Goal: Transaction & Acquisition: Purchase product/service

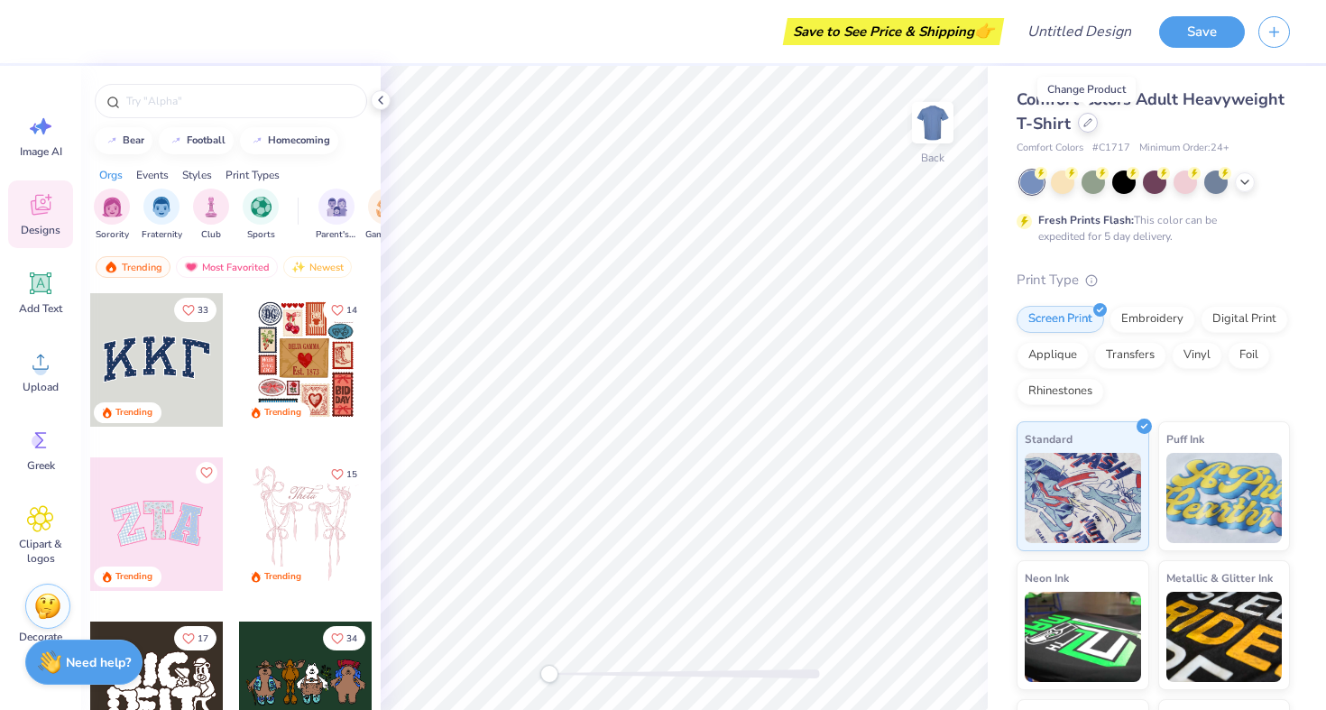
click at [1085, 119] on icon at bounding box center [1088, 122] width 9 height 9
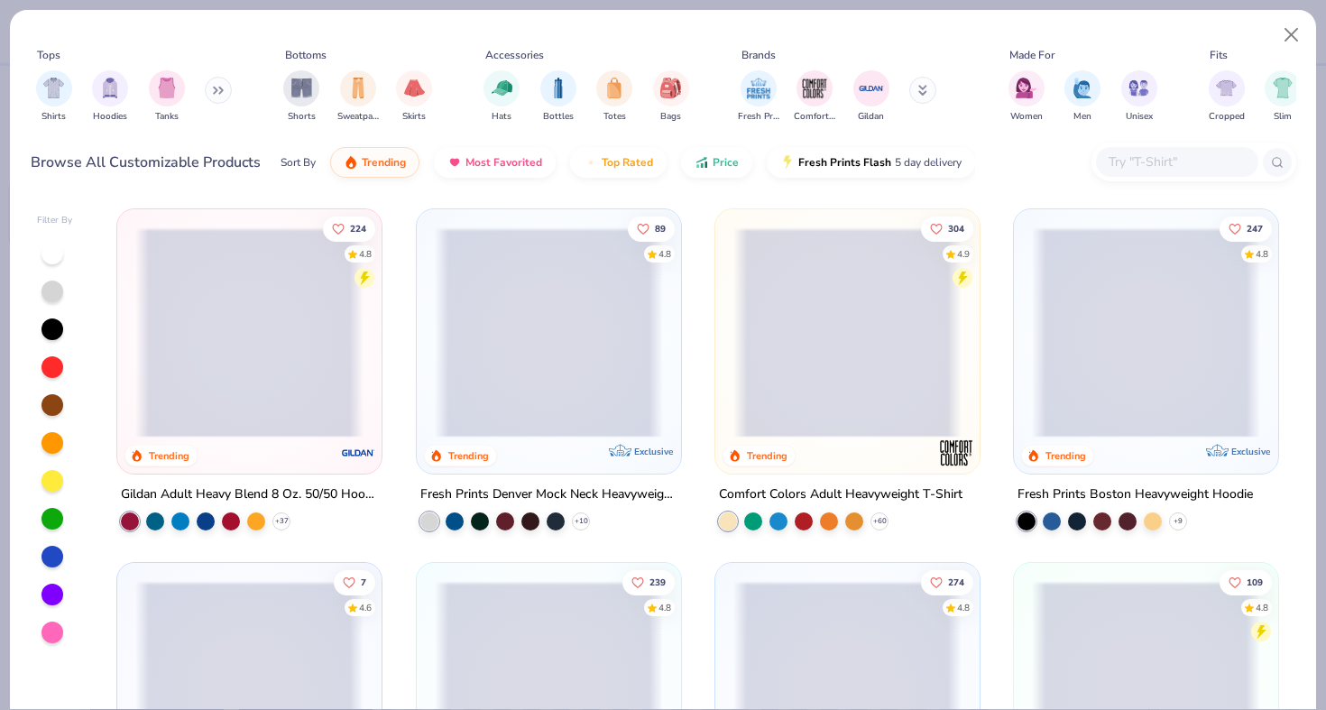
click at [1138, 162] on input "text" at bounding box center [1176, 162] width 139 height 21
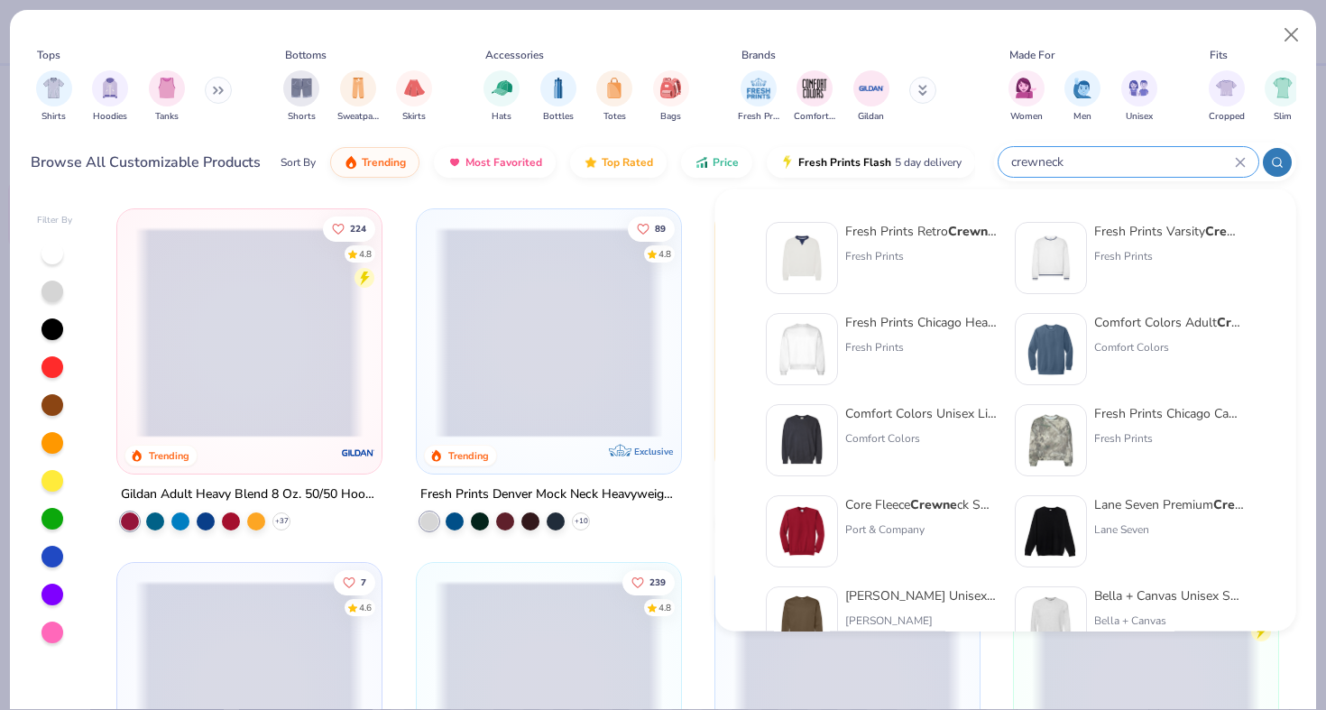
type input "crewneck"
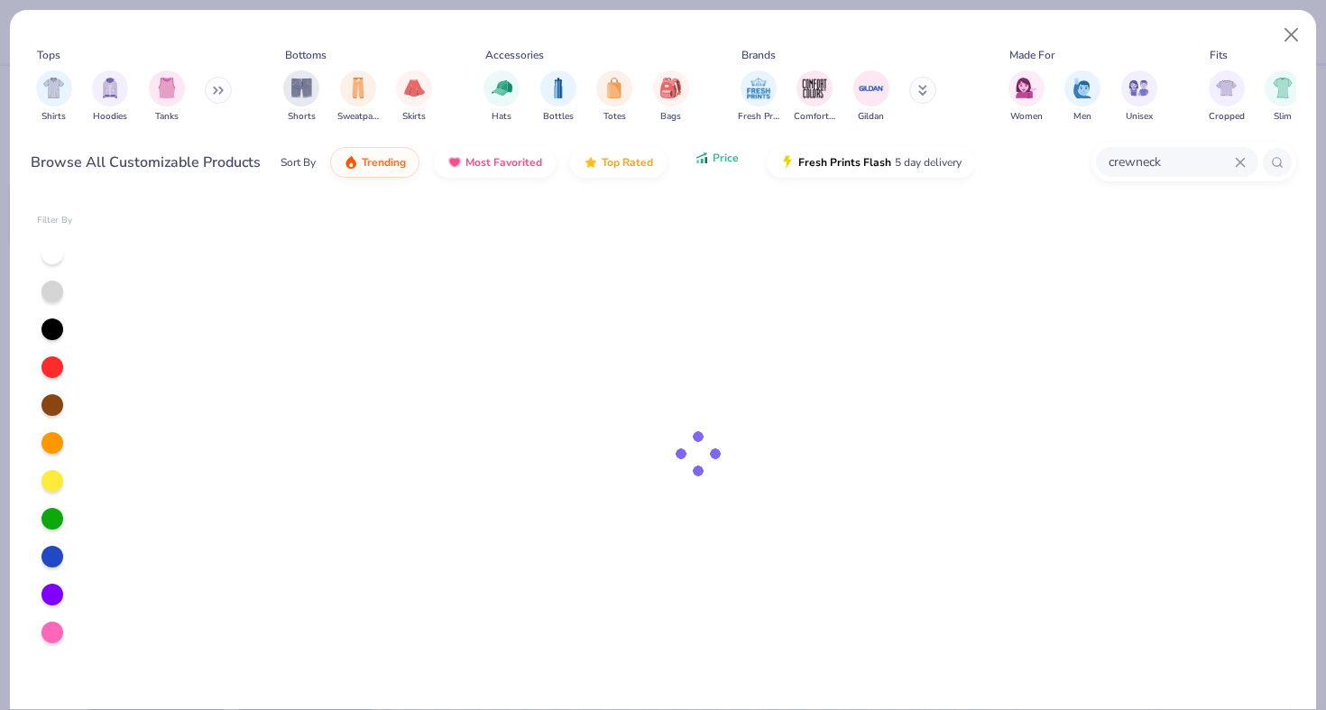
click at [733, 154] on span "Price" at bounding box center [726, 158] width 26 height 14
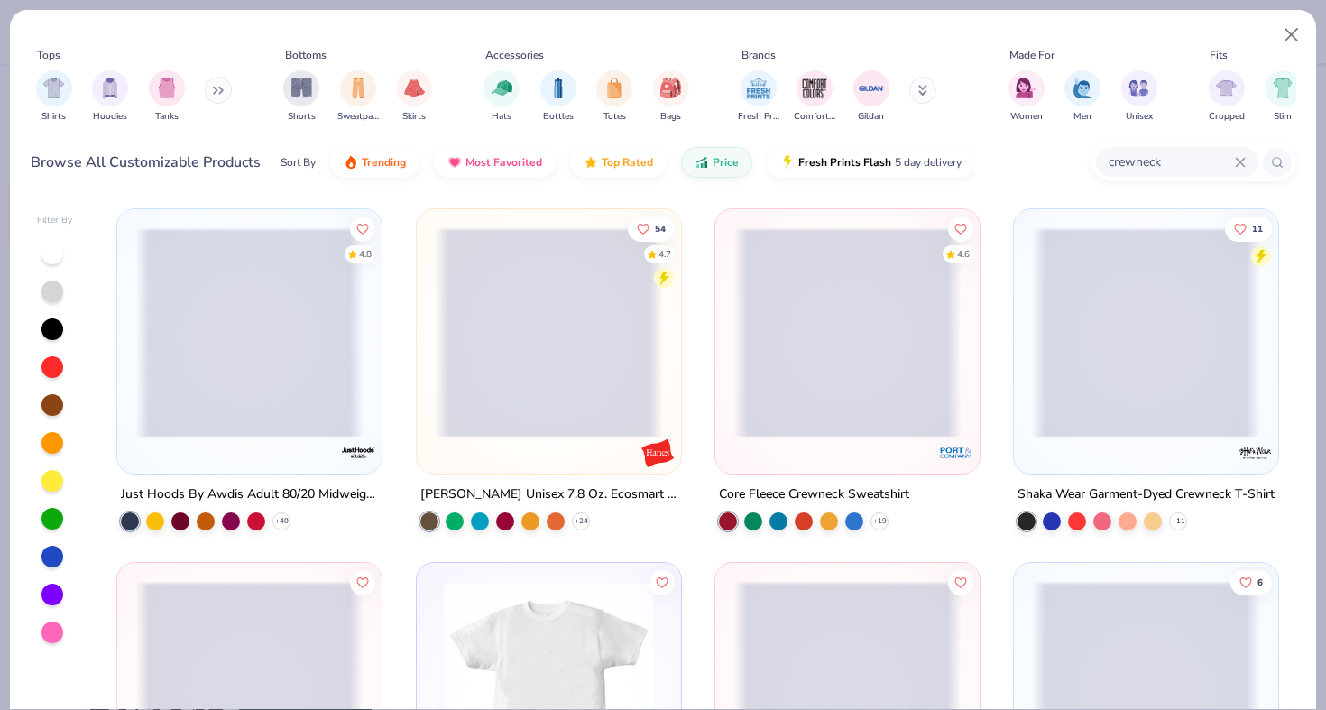
click at [205, 347] on span at bounding box center [249, 332] width 228 height 210
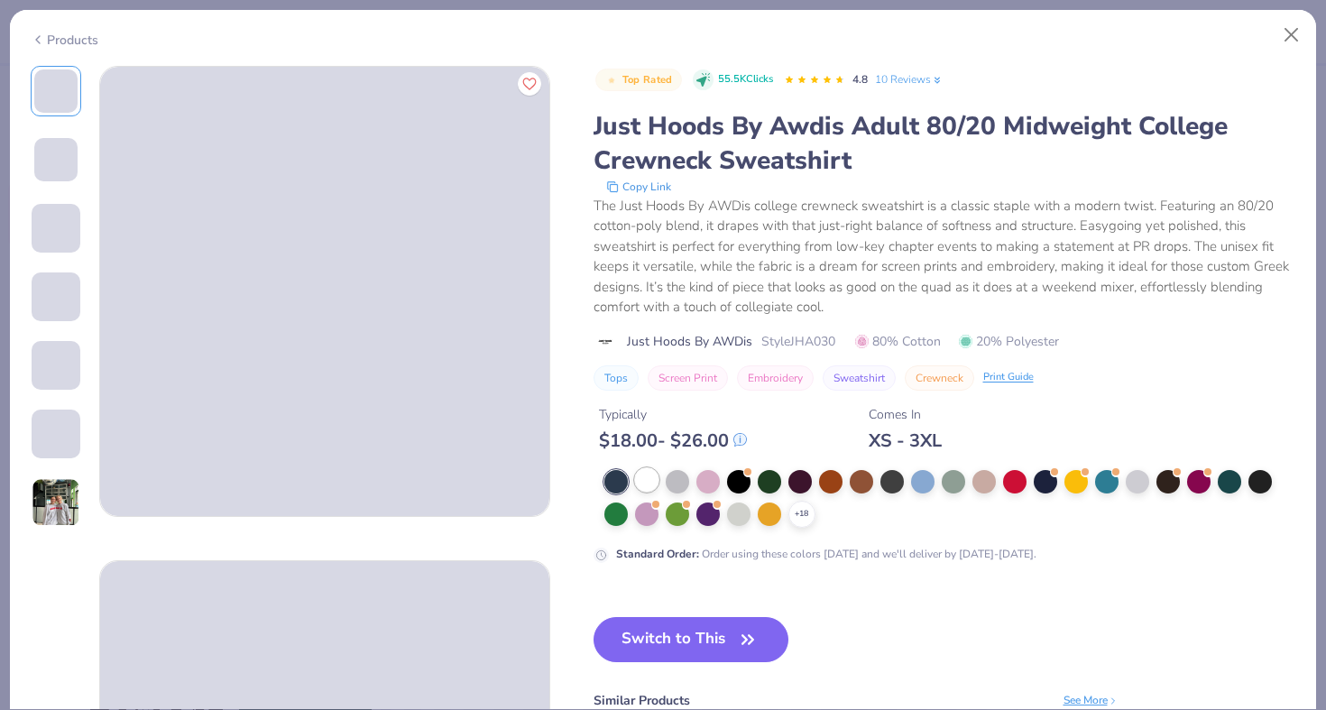
click at [643, 476] on div at bounding box center [646, 479] width 23 height 23
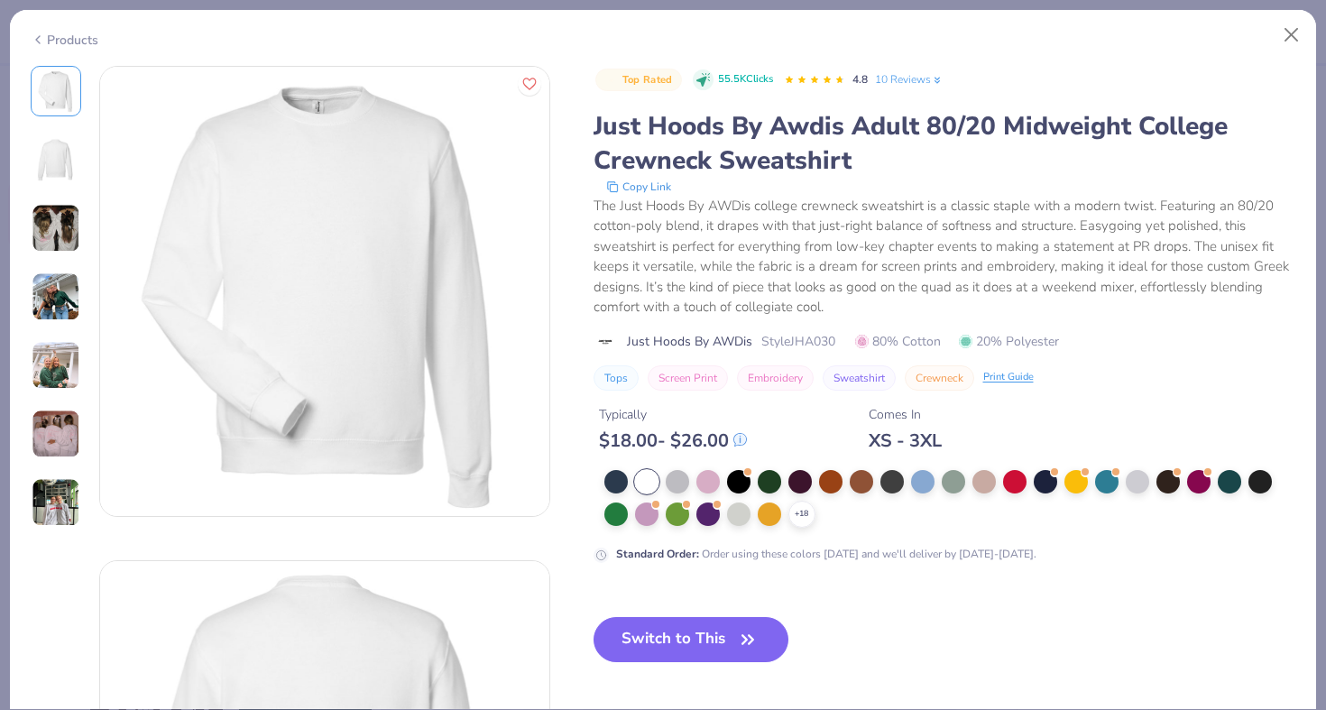
click at [48, 154] on img at bounding box center [55, 159] width 43 height 43
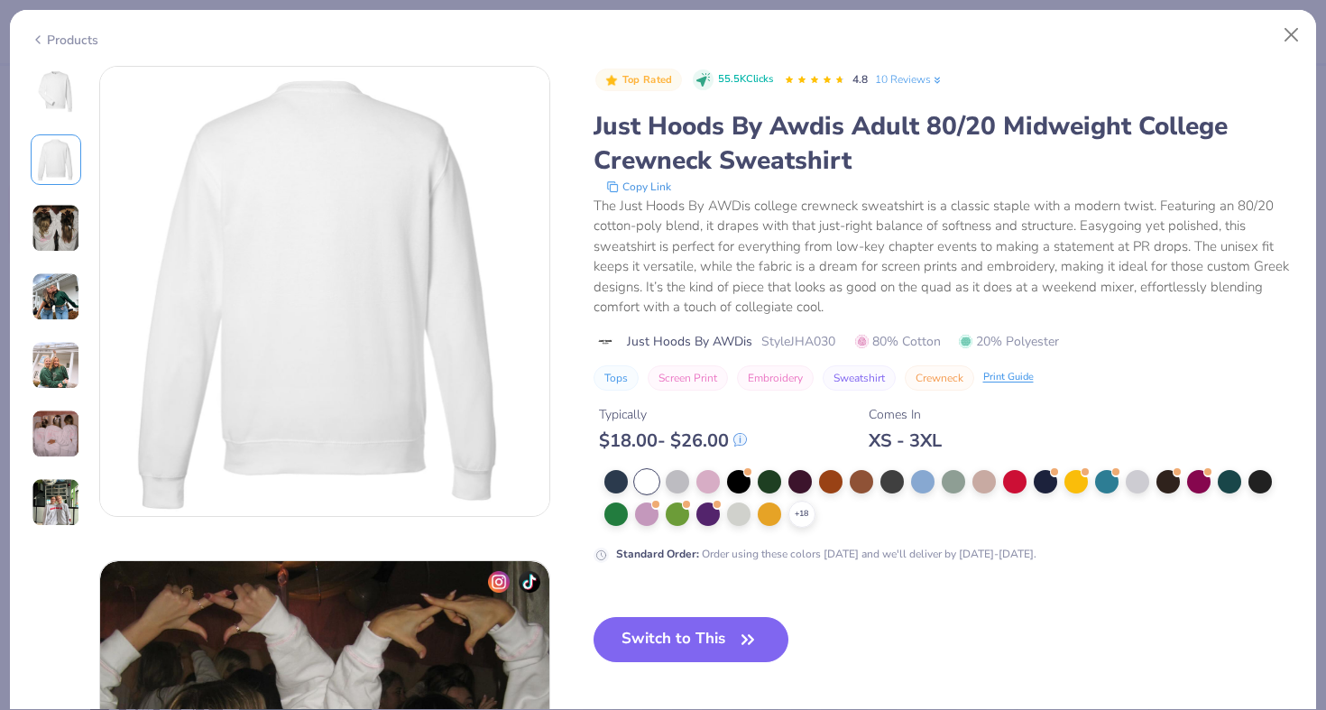
click at [64, 222] on img at bounding box center [56, 228] width 49 height 49
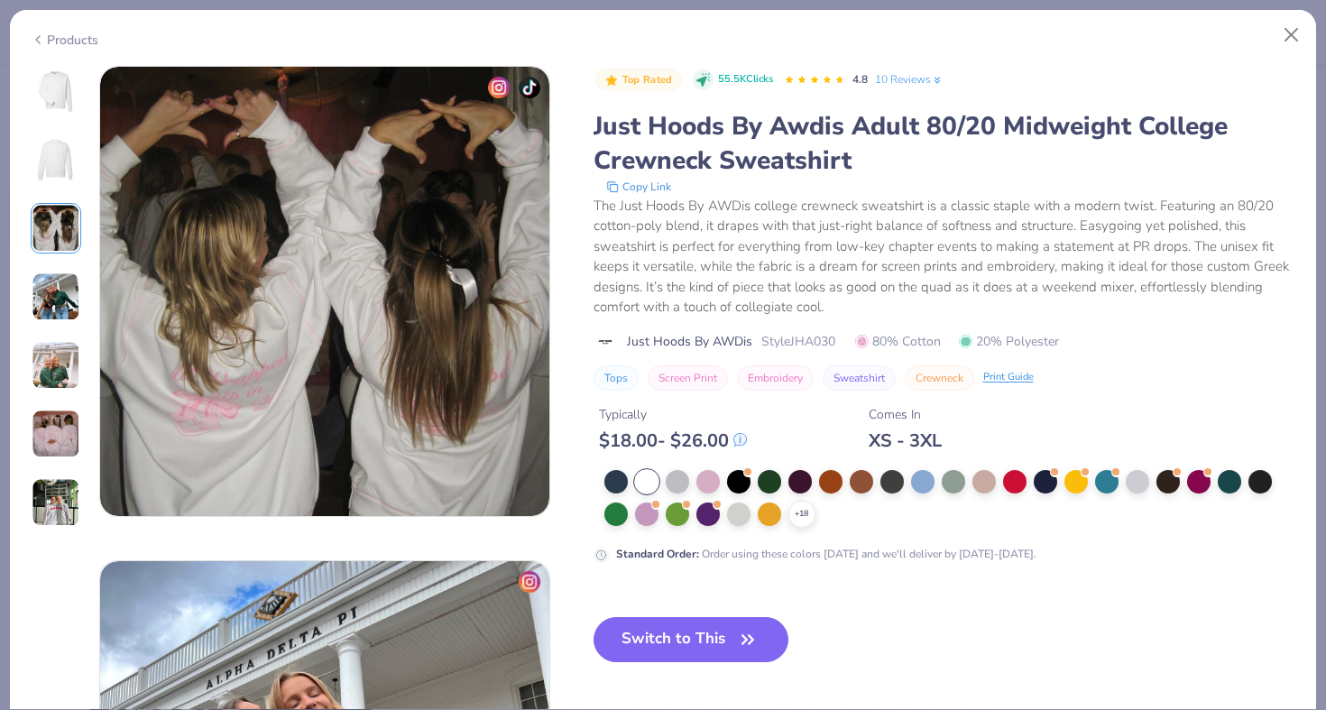
click at [66, 311] on img at bounding box center [56, 296] width 49 height 49
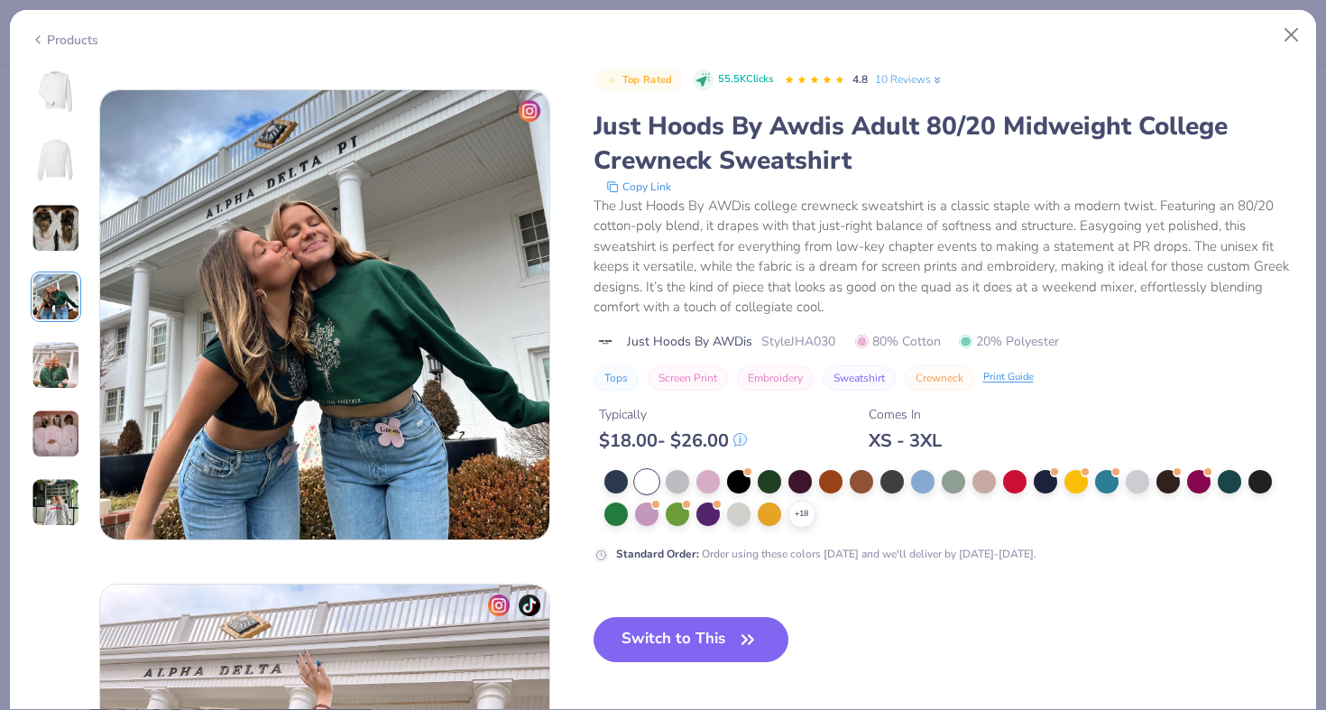
scroll to position [1483, 0]
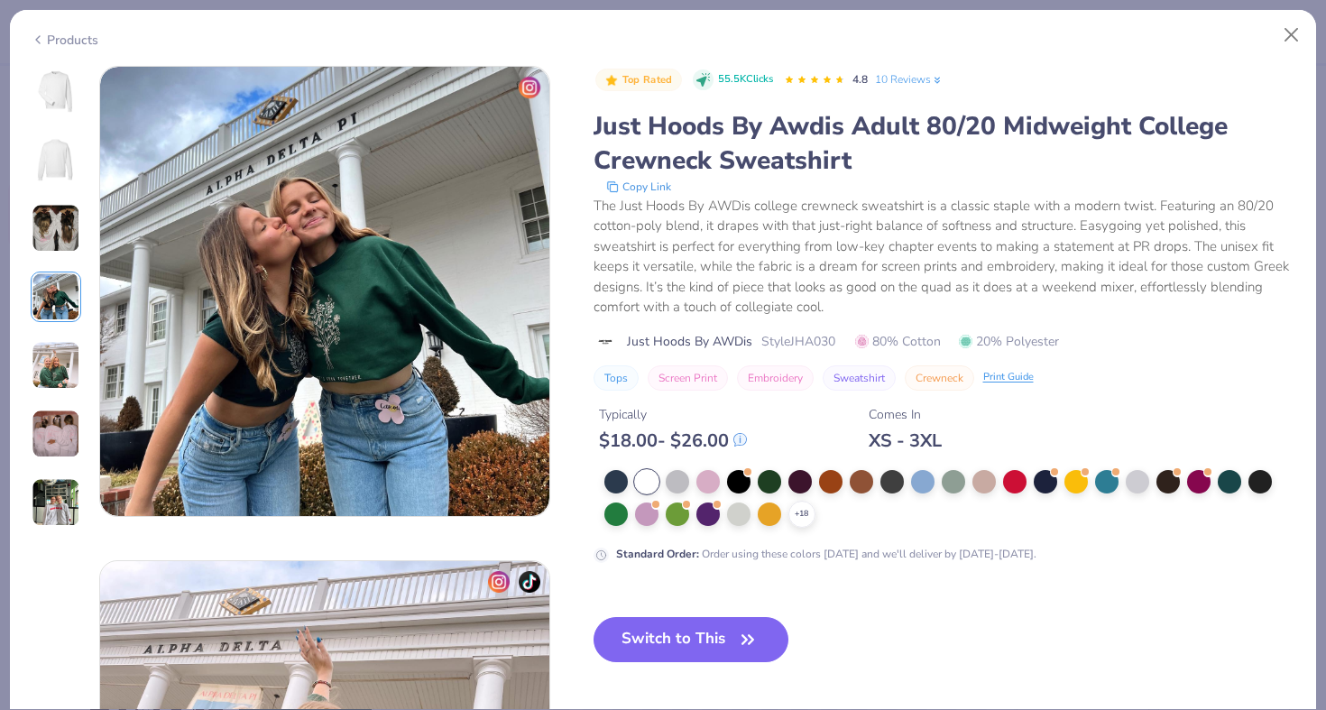
click at [67, 373] on img at bounding box center [56, 365] width 49 height 49
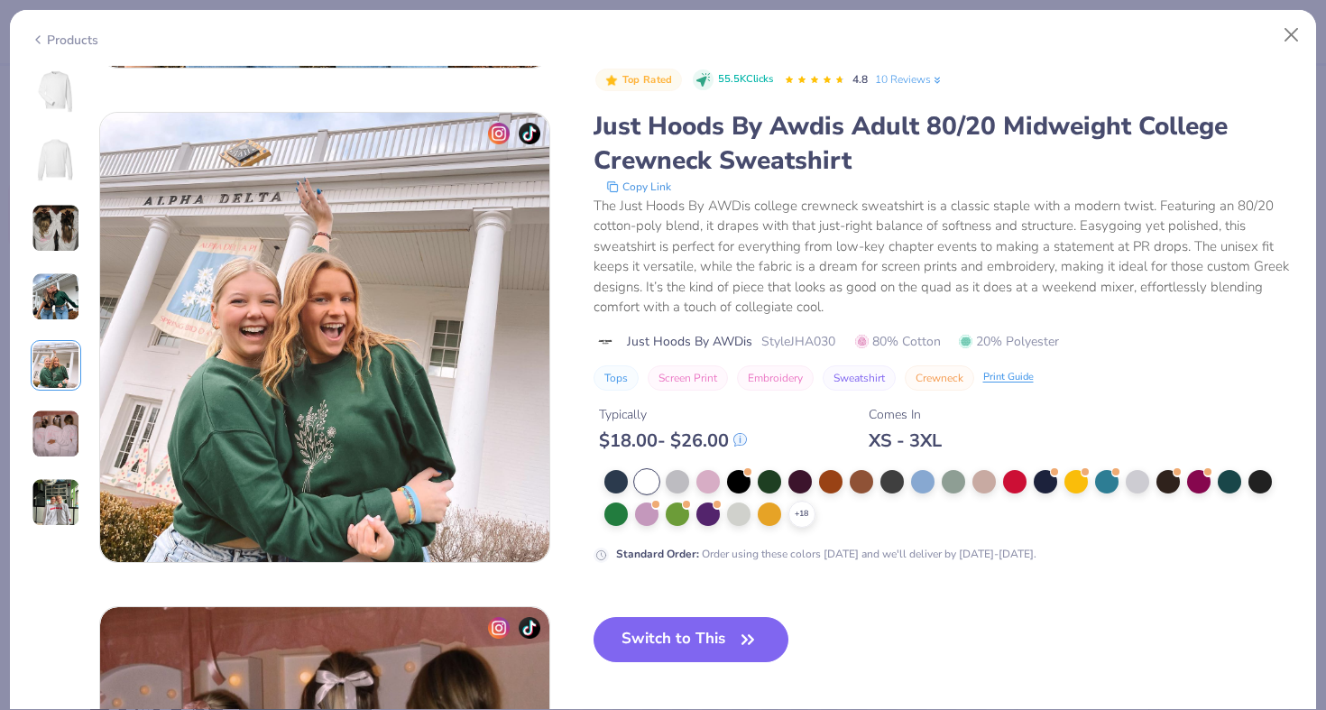
scroll to position [1978, 0]
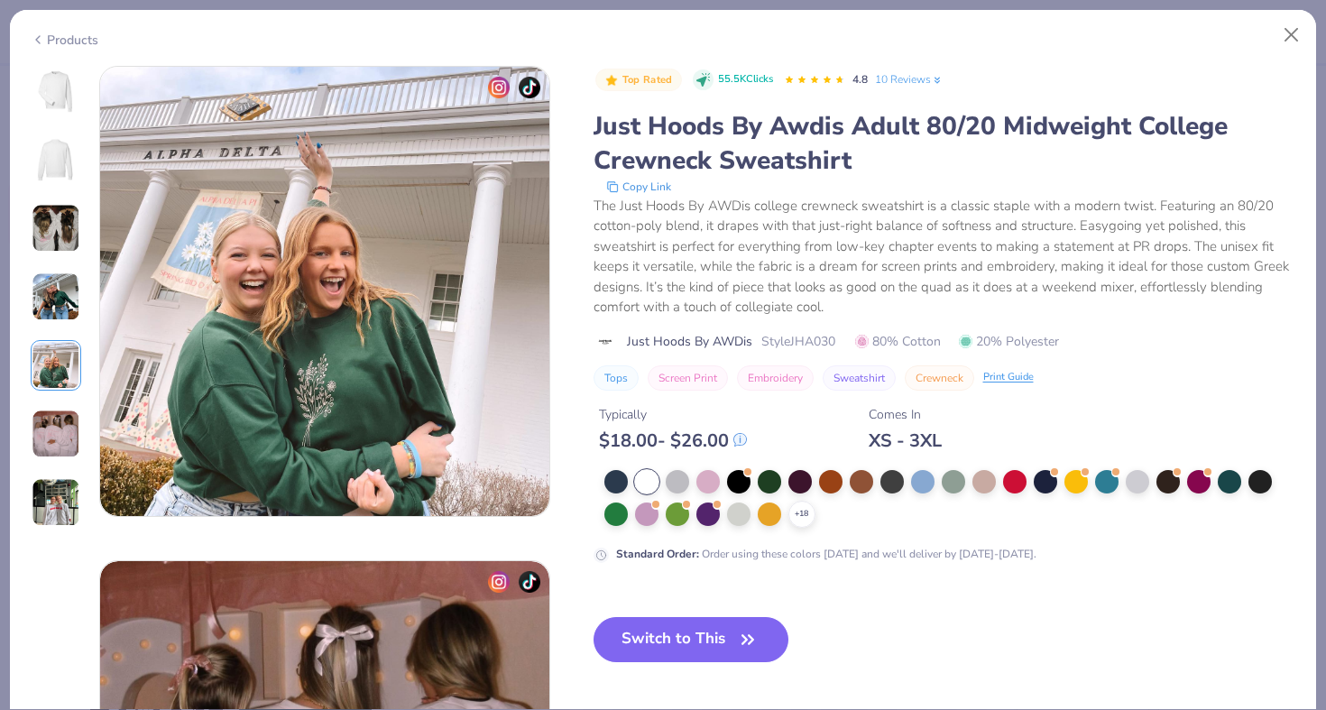
click at [68, 475] on div at bounding box center [56, 297] width 51 height 462
click at [55, 437] on img at bounding box center [56, 434] width 49 height 49
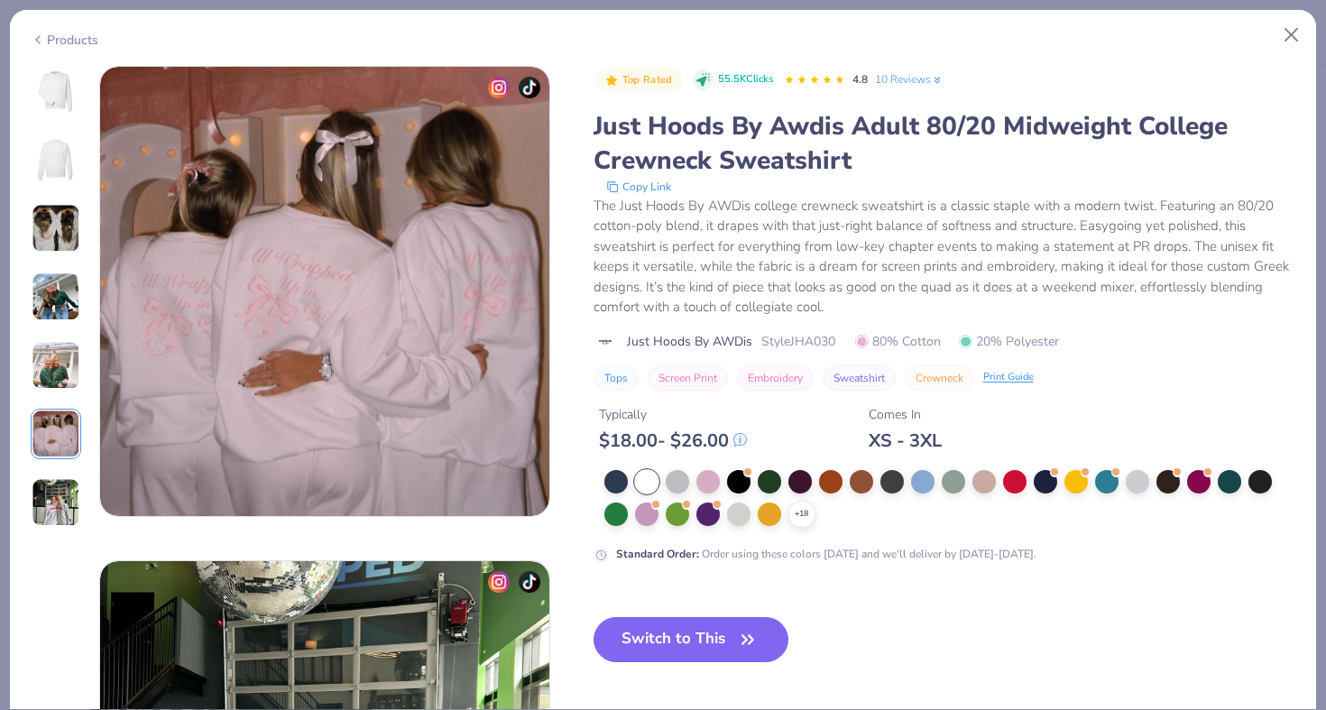
click at [56, 510] on img at bounding box center [56, 502] width 49 height 49
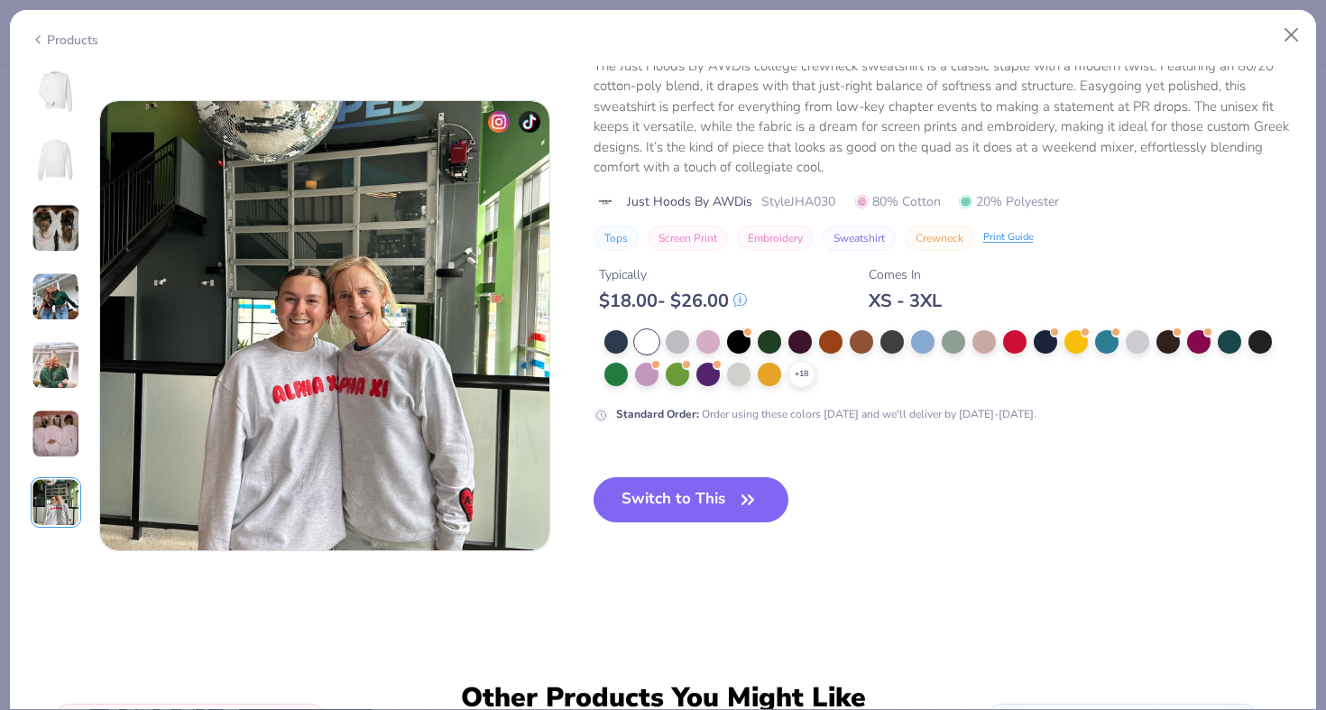
scroll to position [2967, 0]
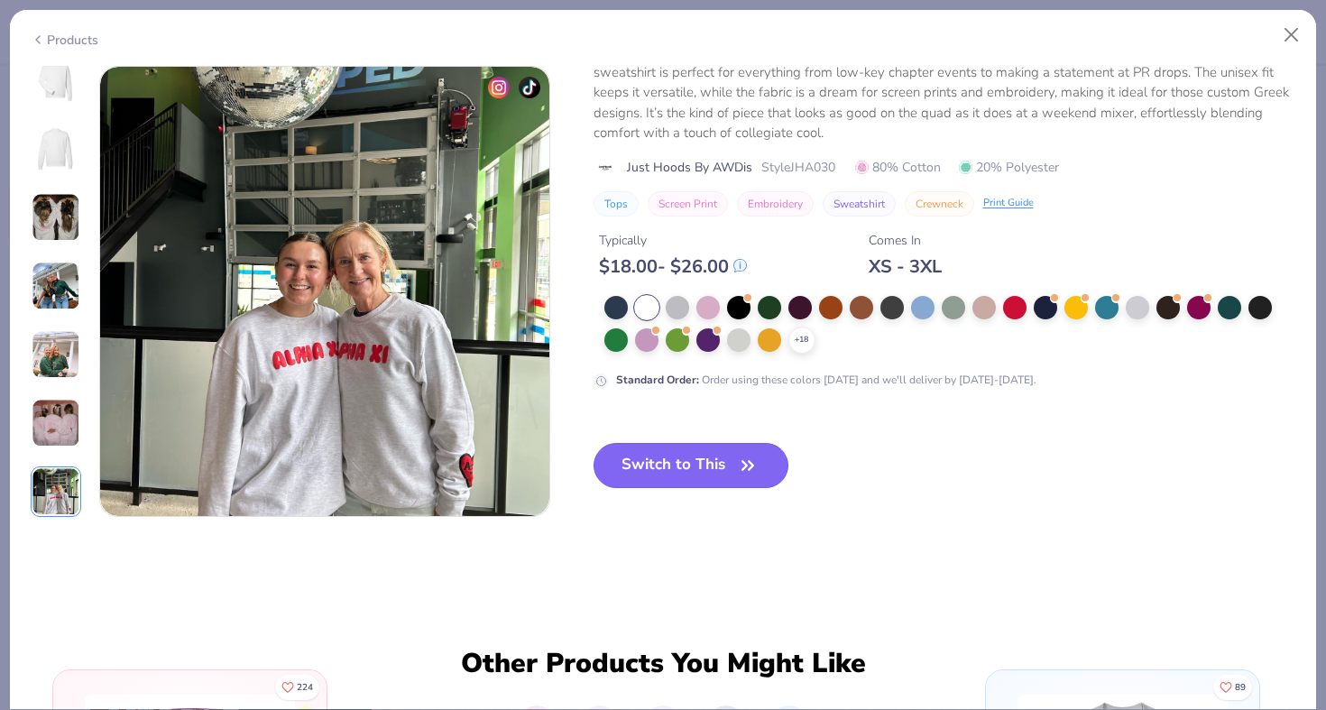
click at [682, 459] on button "Switch to This" at bounding box center [692, 465] width 196 height 45
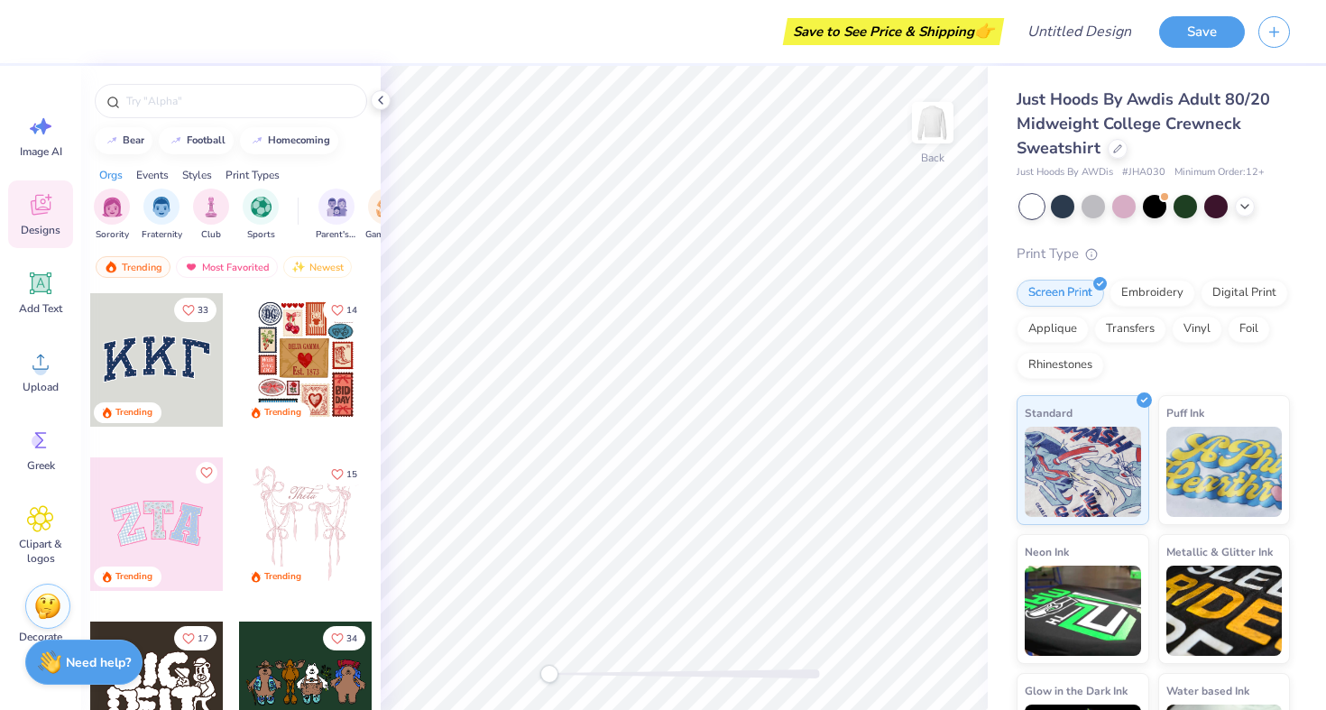
click at [151, 351] on div at bounding box center [157, 360] width 134 height 134
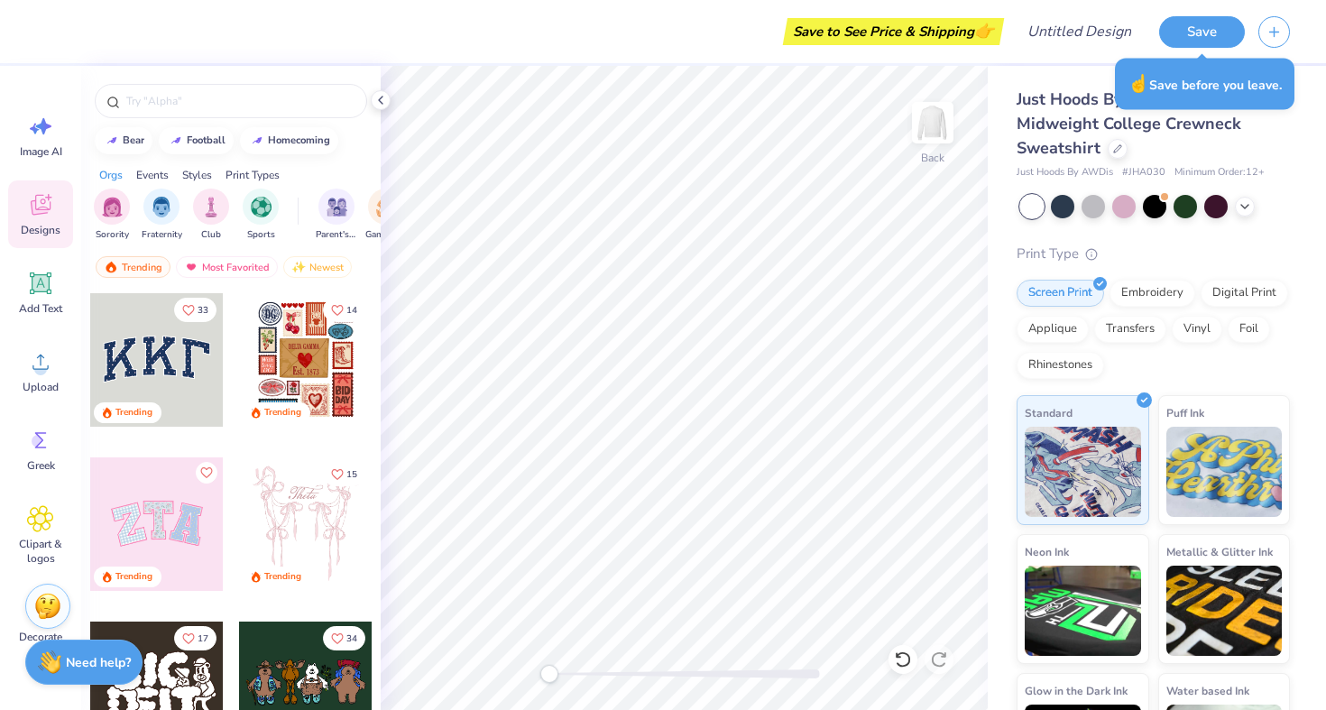
click at [162, 523] on div at bounding box center [157, 524] width 134 height 134
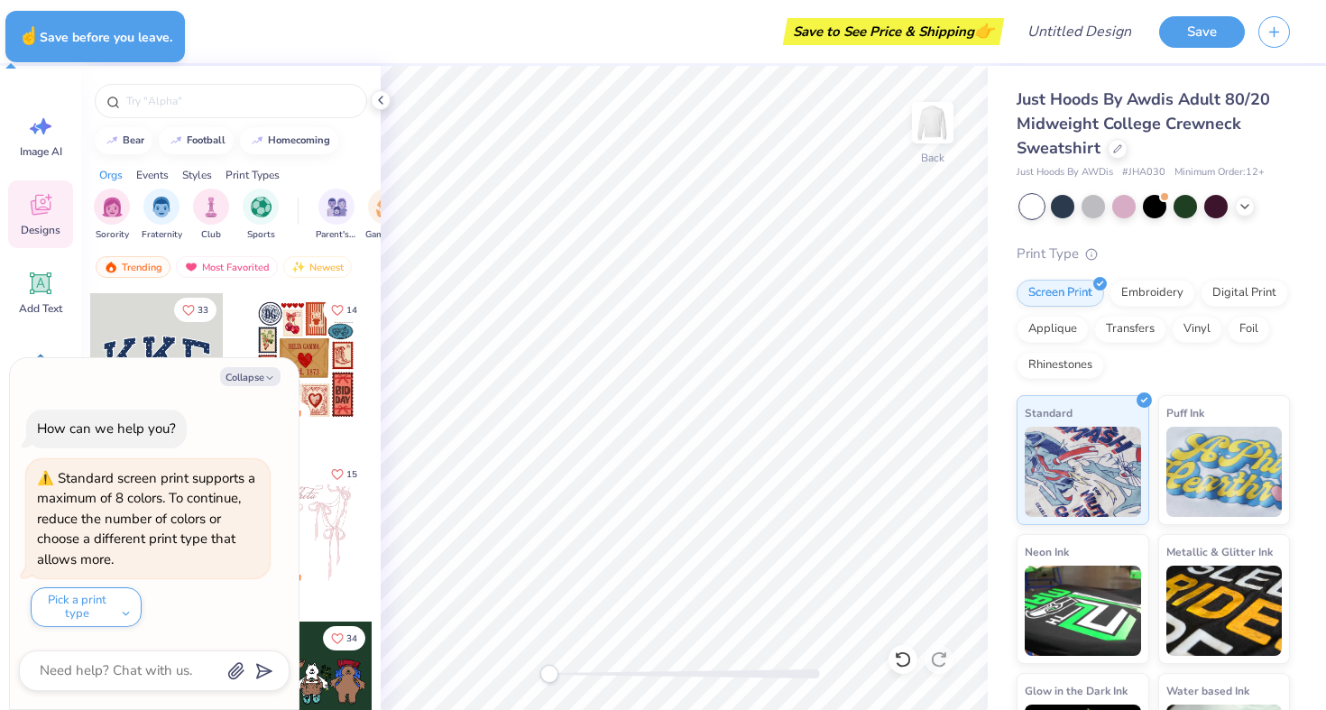
type textarea "x"
